Goal: Task Accomplishment & Management: Manage account settings

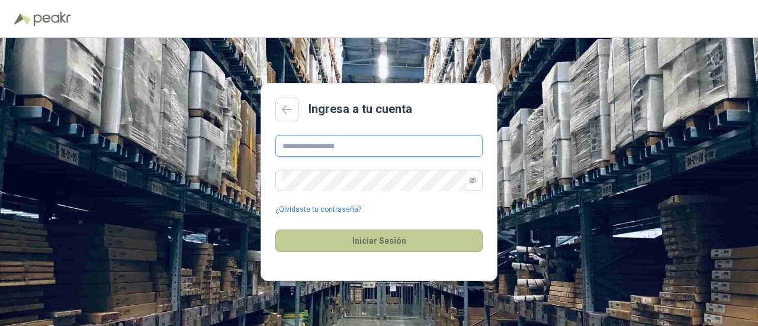
type input "**********"
click at [350, 241] on button "Iniciar Sesión" at bounding box center [378, 241] width 207 height 22
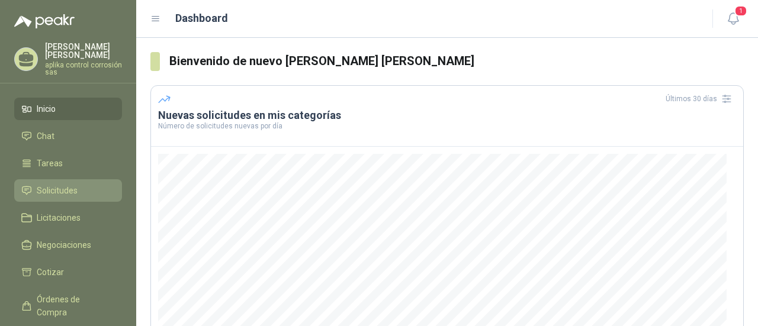
click at [48, 184] on span "Solicitudes" at bounding box center [57, 190] width 41 height 13
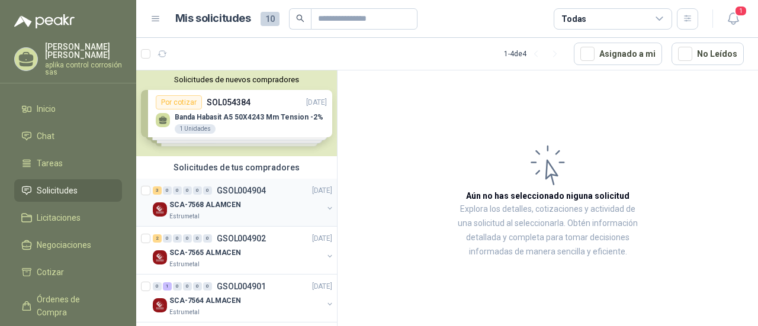
click at [246, 198] on div "SCA-7568 ALAMCEN" at bounding box center [245, 205] width 153 height 14
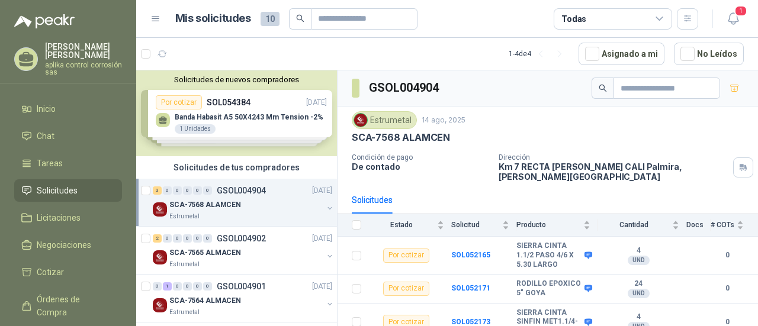
scroll to position [18, 0]
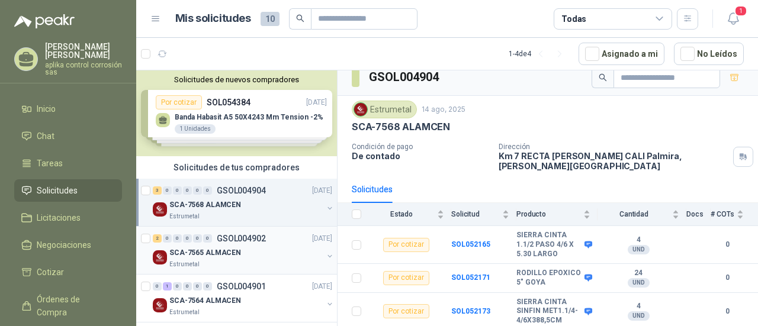
click at [269, 248] on div "SCA-7565 ALMACEN" at bounding box center [245, 253] width 153 height 14
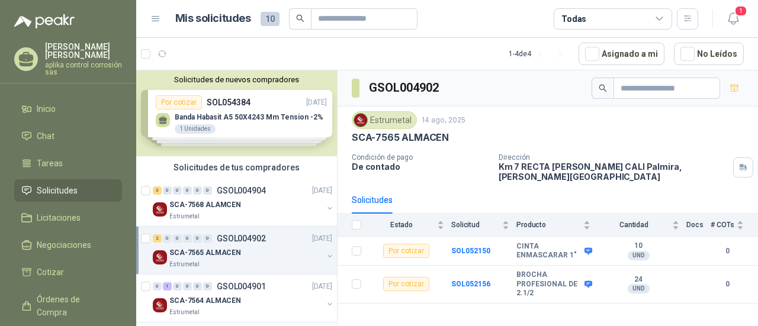
scroll to position [56, 0]
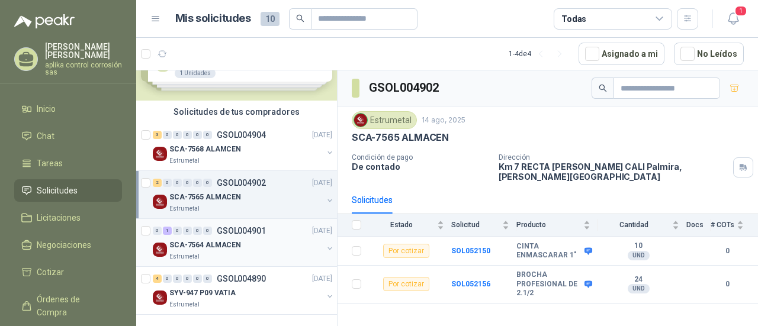
click at [281, 242] on div "SCA-7564 ALMACEN" at bounding box center [245, 245] width 153 height 14
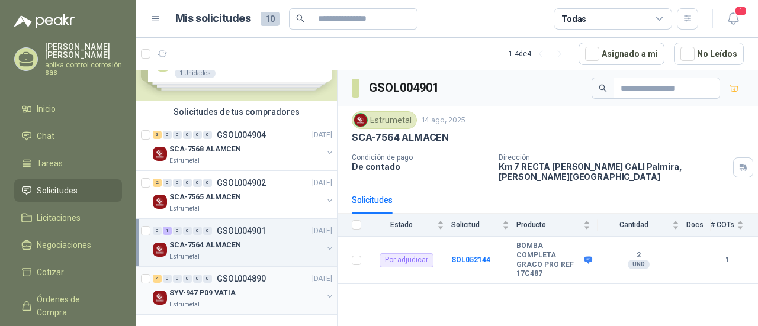
click at [234, 300] on div "Estrumetal" at bounding box center [245, 304] width 153 height 9
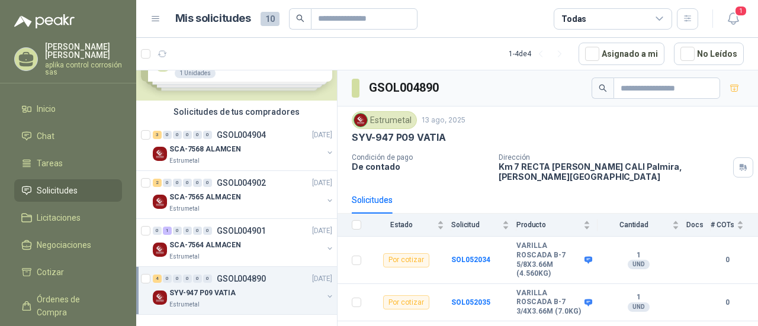
scroll to position [47, 0]
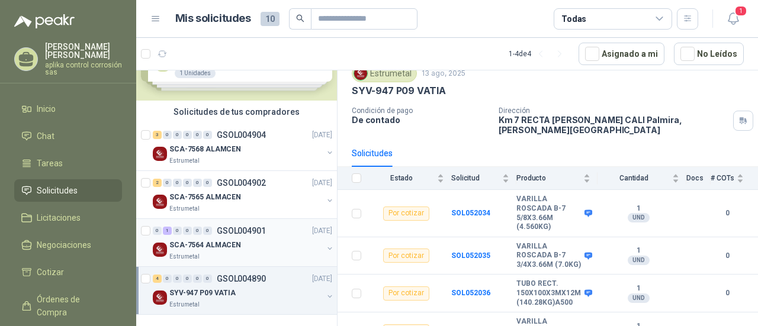
click at [284, 250] on div "SCA-7564 ALMACEN" at bounding box center [245, 245] width 153 height 14
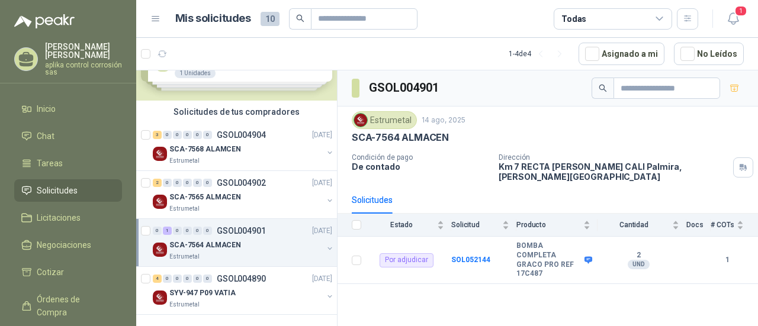
click at [302, 241] on div "SCA-7564 ALMACEN" at bounding box center [245, 245] width 153 height 14
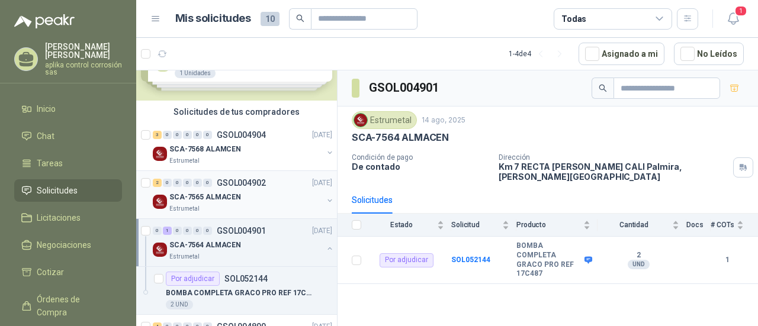
click at [271, 205] on div "Estrumetal" at bounding box center [245, 208] width 153 height 9
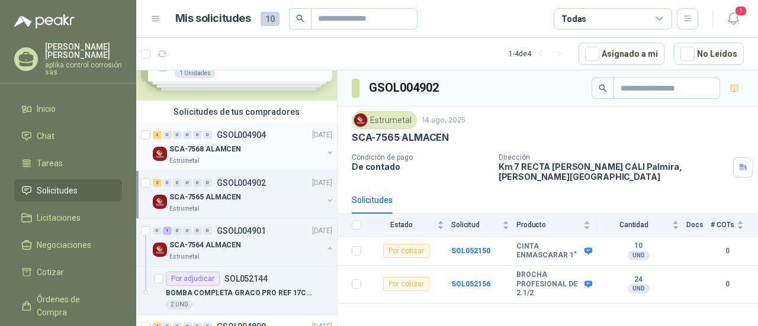
click at [280, 150] on div "SCA-7568 ALAMCEN" at bounding box center [245, 149] width 153 height 14
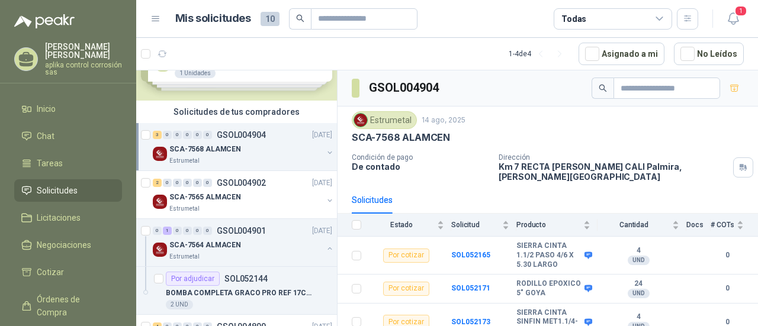
scroll to position [18, 0]
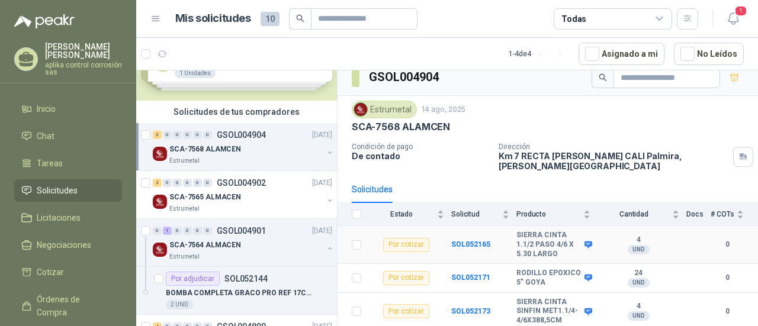
click at [599, 226] on td "4 UND" at bounding box center [641, 245] width 89 height 38
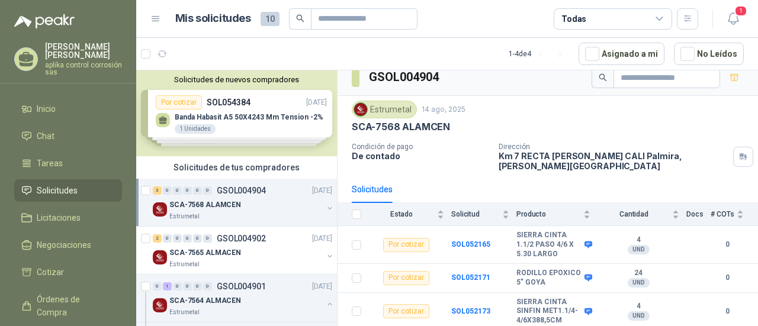
click at [268, 123] on div "Solicitudes de nuevos compradores Por cotizar SOL054384 [DATE] Banda Habasit A5…" at bounding box center [236, 113] width 201 height 86
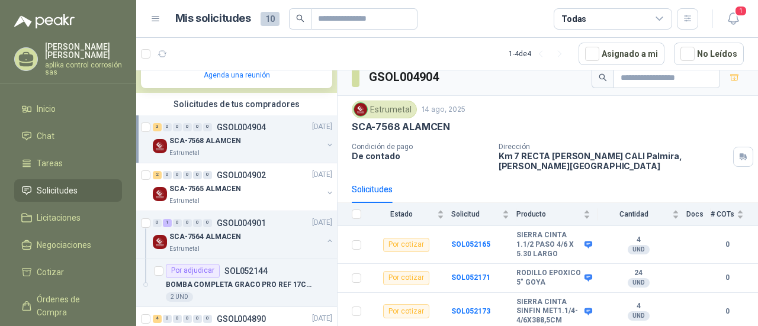
scroll to position [308, 0]
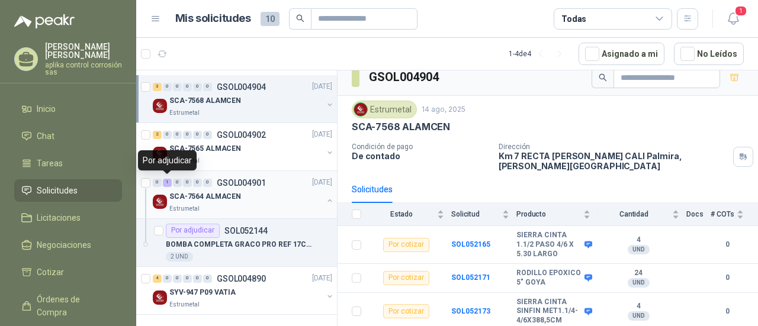
click at [166, 181] on div "1" at bounding box center [167, 183] width 9 height 8
